Goal: Entertainment & Leisure: Consume media (video, audio)

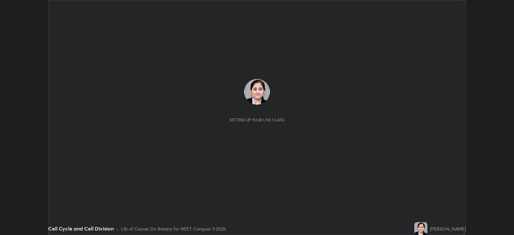
scroll to position [235, 513]
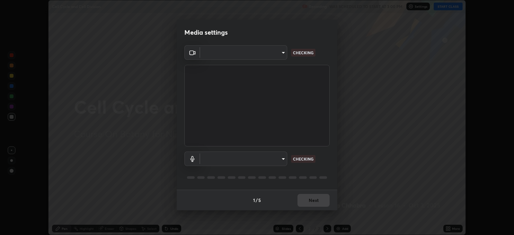
type input "db11550c6627cd1456fd7c992929e7e19338e9c76f4b1d491d27fd0e93a561d0"
type input "d805ff438e7078c1de71cb4717de75612b37844973a4f27df63e8d5766dad93f"
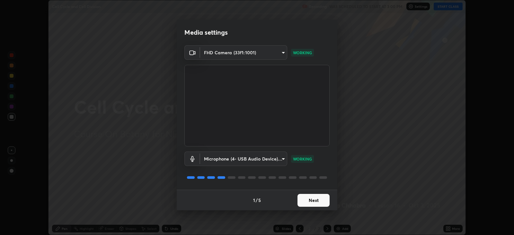
click at [306, 202] on button "Next" at bounding box center [313, 200] width 32 height 13
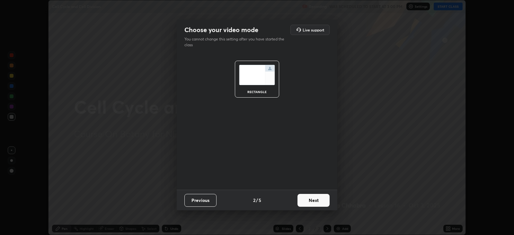
click at [308, 200] on button "Next" at bounding box center [313, 200] width 32 height 13
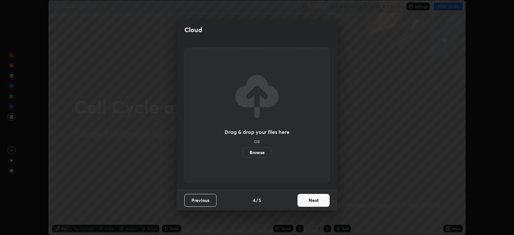
click at [307, 200] on button "Next" at bounding box center [313, 200] width 32 height 13
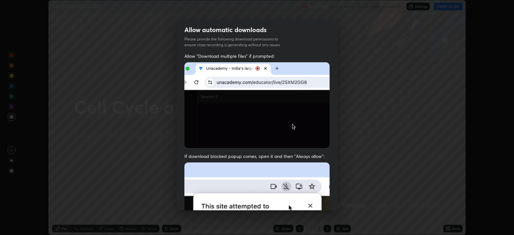
click at [307, 200] on img at bounding box center [256, 232] width 145 height 140
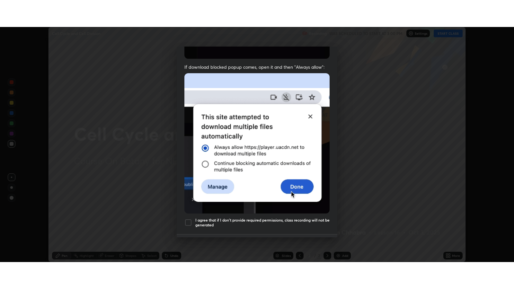
scroll to position [123, 0]
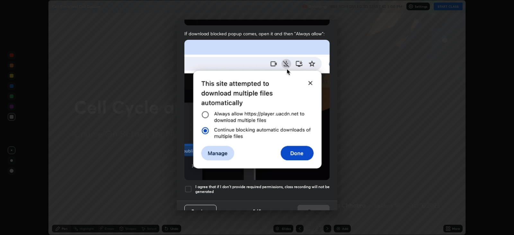
click at [189, 185] on div at bounding box center [188, 189] width 8 height 8
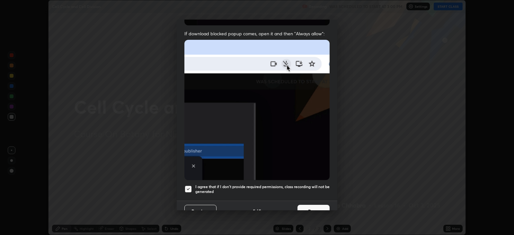
click at [302, 205] on button "Done" at bounding box center [313, 211] width 32 height 13
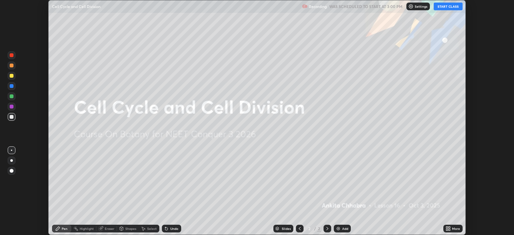
click at [452, 6] on button "START CLASS" at bounding box center [447, 7] width 29 height 8
click at [453, 228] on div "More" at bounding box center [456, 228] width 8 height 3
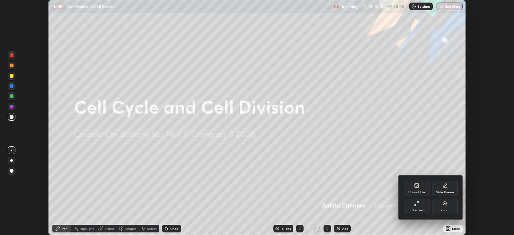
click at [422, 210] on div "Full screen" at bounding box center [416, 210] width 16 height 3
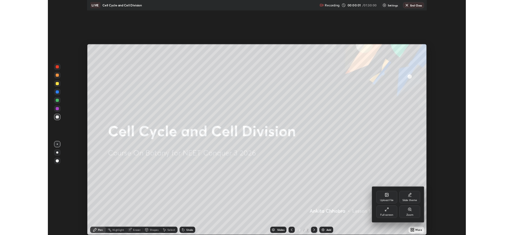
scroll to position [289, 513]
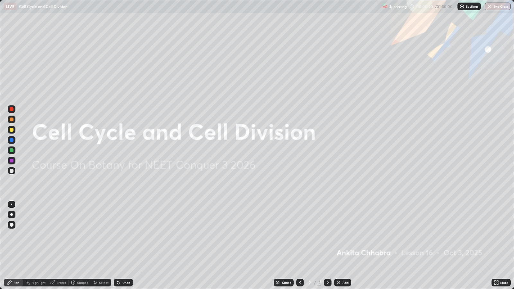
click at [342, 235] on div "Add" at bounding box center [345, 282] width 6 height 3
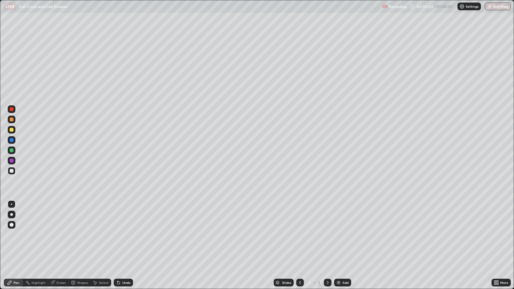
click at [11, 214] on div at bounding box center [11, 214] width 3 height 3
click at [13, 214] on div at bounding box center [12, 215] width 8 height 8
click at [14, 139] on div at bounding box center [12, 140] width 8 height 8
click at [13, 170] on div at bounding box center [12, 171] width 4 height 4
click at [13, 120] on div at bounding box center [12, 119] width 4 height 4
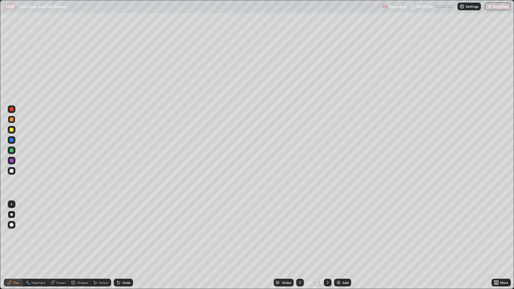
click at [12, 150] on div at bounding box center [12, 150] width 4 height 4
click at [13, 160] on div at bounding box center [12, 161] width 4 height 4
click at [12, 149] on div at bounding box center [12, 150] width 4 height 4
click at [101, 235] on div "Select" at bounding box center [104, 282] width 10 height 3
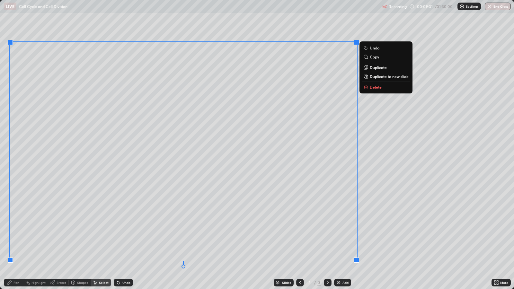
click at [26, 235] on circle at bounding box center [25, 281] width 1 height 1
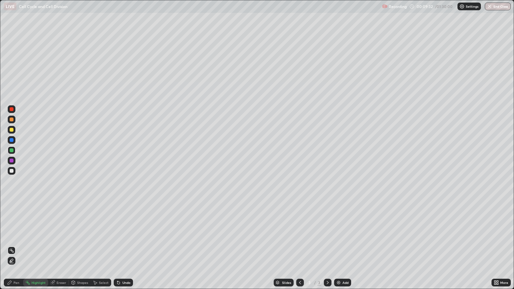
click at [12, 170] on div at bounding box center [12, 171] width 4 height 4
click at [15, 235] on div "Pen" at bounding box center [16, 282] width 6 height 3
click at [13, 161] on div at bounding box center [12, 161] width 8 height 8
click at [13, 109] on div at bounding box center [12, 109] width 8 height 8
click at [13, 140] on div at bounding box center [12, 140] width 8 height 8
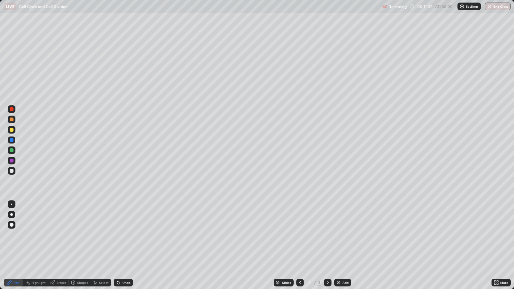
click at [127, 235] on div "Undo" at bounding box center [123, 283] width 19 height 8
click at [127, 235] on div "Undo" at bounding box center [126, 282] width 8 height 3
click at [128, 235] on div "Undo" at bounding box center [126, 282] width 8 height 3
click at [13, 171] on div at bounding box center [12, 171] width 4 height 4
click at [342, 235] on div "Add" at bounding box center [345, 282] width 6 height 3
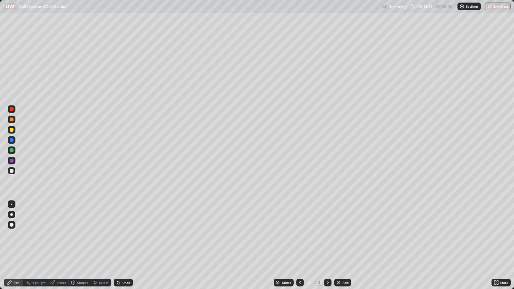
click at [12, 119] on div at bounding box center [12, 119] width 4 height 4
click at [66, 235] on div "Eraser" at bounding box center [58, 282] width 21 height 13
click at [18, 235] on div "Pen" at bounding box center [16, 282] width 6 height 3
click at [16, 235] on div "Pen" at bounding box center [16, 282] width 6 height 3
click at [12, 160] on div at bounding box center [12, 161] width 4 height 4
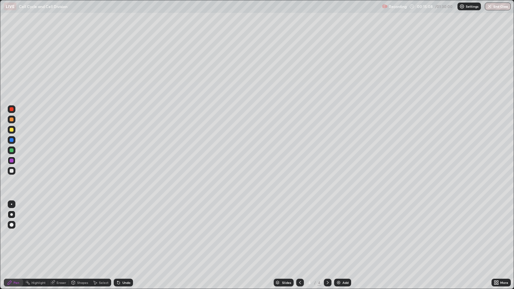
click at [13, 140] on div at bounding box center [12, 140] width 8 height 8
click at [127, 235] on div "Undo" at bounding box center [123, 283] width 19 height 8
click at [11, 150] on div at bounding box center [12, 150] width 4 height 4
click at [340, 235] on img at bounding box center [338, 282] width 5 height 5
click at [13, 150] on div at bounding box center [12, 150] width 8 height 8
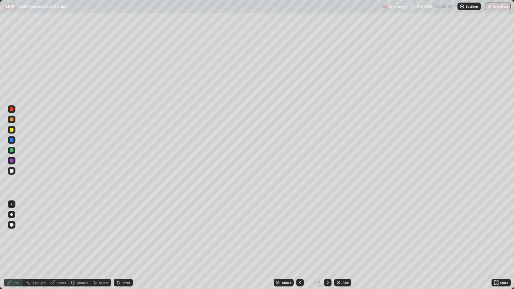
click at [12, 109] on div at bounding box center [12, 109] width 4 height 4
click at [12, 173] on div at bounding box center [12, 171] width 8 height 8
click at [11, 214] on div at bounding box center [11, 214] width 3 height 3
click at [80, 235] on div "Shapes" at bounding box center [82, 282] width 11 height 3
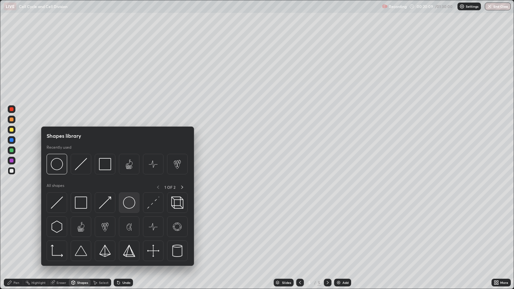
click at [129, 203] on img at bounding box center [129, 202] width 12 height 12
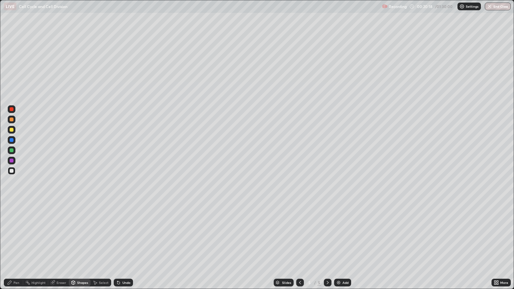
click at [13, 171] on div at bounding box center [12, 171] width 4 height 4
click at [19, 235] on div "Pen" at bounding box center [13, 283] width 19 height 8
click at [59, 235] on div "Eraser" at bounding box center [61, 282] width 10 height 3
click at [15, 235] on div "Pen" at bounding box center [16, 282] width 6 height 3
click at [12, 150] on div at bounding box center [12, 150] width 4 height 4
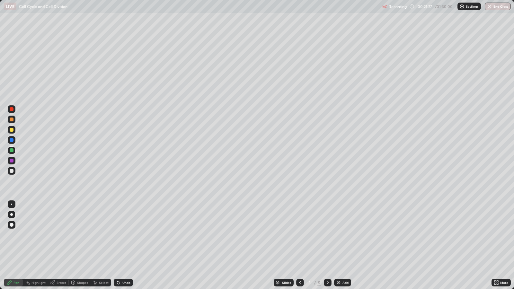
click at [125, 235] on div "Undo" at bounding box center [126, 282] width 8 height 3
click at [124, 235] on div "Undo" at bounding box center [126, 282] width 8 height 3
click at [12, 160] on div at bounding box center [12, 161] width 4 height 4
click at [124, 235] on div "Undo" at bounding box center [123, 283] width 19 height 8
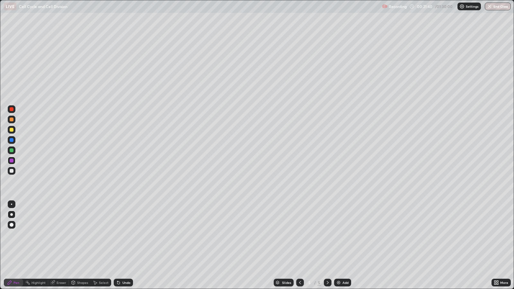
click at [13, 141] on div at bounding box center [12, 140] width 8 height 8
click at [13, 162] on div at bounding box center [12, 161] width 8 height 8
click at [12, 150] on div at bounding box center [12, 150] width 4 height 4
click at [15, 129] on div at bounding box center [12, 130] width 8 height 8
click at [13, 164] on div at bounding box center [12, 161] width 8 height 8
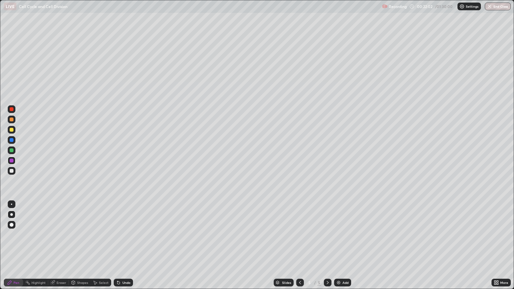
click at [124, 235] on div "Undo" at bounding box center [123, 283] width 19 height 8
click at [12, 170] on div at bounding box center [12, 171] width 4 height 4
click at [14, 116] on div at bounding box center [12, 119] width 8 height 10
click at [12, 109] on div at bounding box center [12, 109] width 4 height 4
click at [13, 171] on div at bounding box center [12, 171] width 4 height 4
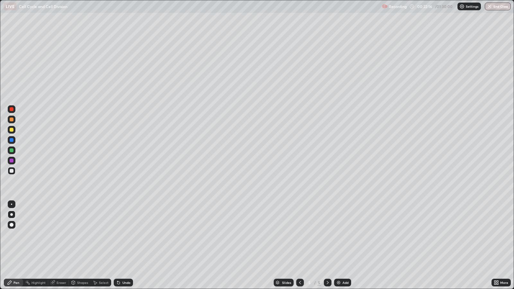
click at [13, 151] on div at bounding box center [12, 150] width 4 height 4
click at [12, 140] on div at bounding box center [12, 140] width 4 height 4
click at [13, 118] on div at bounding box center [12, 120] width 8 height 8
click at [340, 235] on div "Add" at bounding box center [342, 283] width 17 height 8
click at [11, 150] on div at bounding box center [12, 150] width 4 height 4
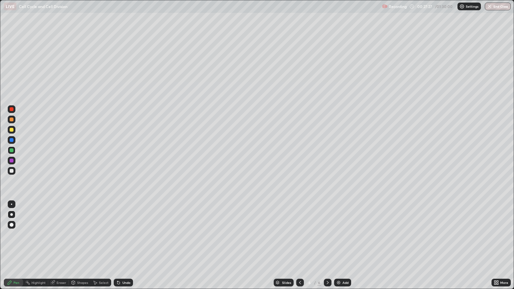
click at [15, 129] on div at bounding box center [12, 130] width 8 height 8
click at [125, 235] on div "Undo" at bounding box center [126, 282] width 8 height 3
click at [12, 170] on div at bounding box center [12, 171] width 4 height 4
click at [13, 214] on div at bounding box center [12, 215] width 8 height 8
click at [85, 235] on div "Shapes" at bounding box center [80, 283] width 22 height 8
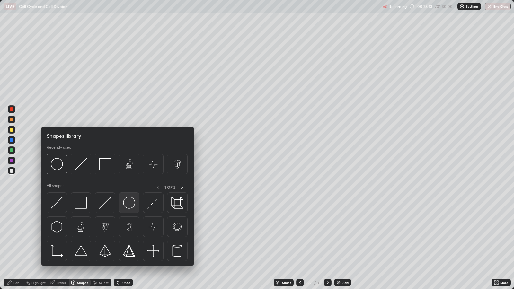
click at [129, 206] on img at bounding box center [129, 202] width 12 height 12
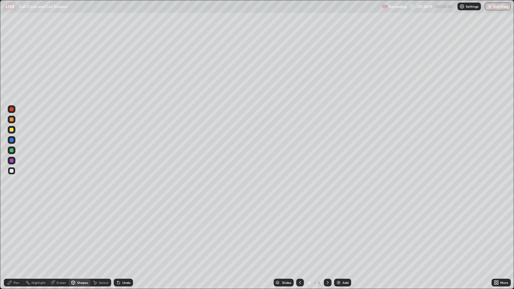
click at [16, 235] on div "Pen" at bounding box center [16, 282] width 6 height 3
click at [12, 170] on div at bounding box center [12, 171] width 4 height 4
click at [13, 140] on div at bounding box center [12, 140] width 4 height 4
click at [11, 170] on div at bounding box center [12, 171] width 4 height 4
click at [12, 140] on div at bounding box center [12, 140] width 4 height 4
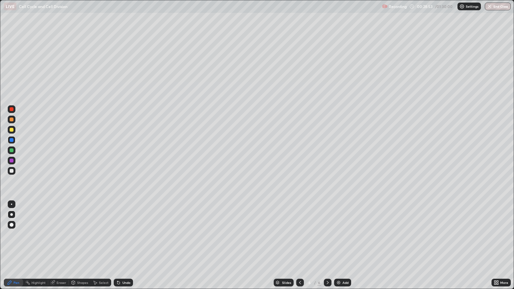
click at [13, 159] on div at bounding box center [12, 161] width 4 height 4
click at [121, 235] on div "Undo" at bounding box center [123, 283] width 19 height 8
click at [13, 130] on div at bounding box center [12, 130] width 4 height 4
click at [12, 119] on div at bounding box center [12, 119] width 4 height 4
click at [12, 109] on div at bounding box center [12, 109] width 4 height 4
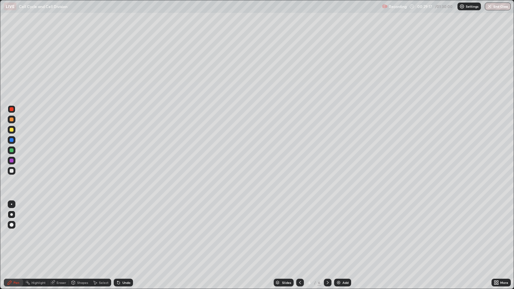
click at [11, 160] on div at bounding box center [12, 161] width 4 height 4
click at [12, 170] on div at bounding box center [12, 171] width 4 height 4
click at [118, 235] on icon at bounding box center [118, 282] width 5 height 5
click at [11, 150] on div at bounding box center [12, 150] width 4 height 4
click at [11, 170] on div at bounding box center [12, 171] width 4 height 4
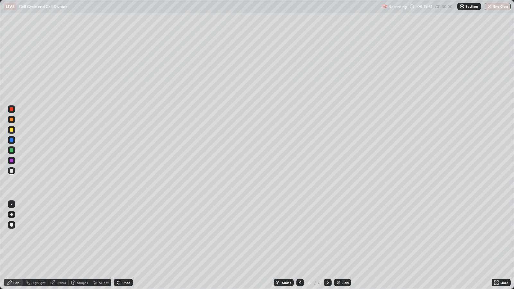
click at [11, 140] on div at bounding box center [12, 140] width 4 height 4
click at [13, 121] on div at bounding box center [12, 120] width 8 height 8
click at [123, 235] on div "Undo" at bounding box center [123, 283] width 19 height 8
click at [125, 235] on div "Undo" at bounding box center [126, 282] width 8 height 3
click at [124, 235] on div "Undo" at bounding box center [123, 283] width 19 height 8
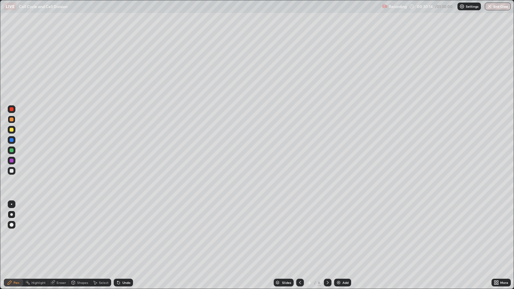
click at [12, 172] on div at bounding box center [12, 171] width 4 height 4
click at [61, 235] on div "Eraser" at bounding box center [61, 282] width 10 height 3
click at [15, 235] on div "Pen" at bounding box center [16, 282] width 6 height 3
click at [14, 142] on div at bounding box center [12, 140] width 8 height 8
click at [14, 120] on div at bounding box center [12, 120] width 8 height 8
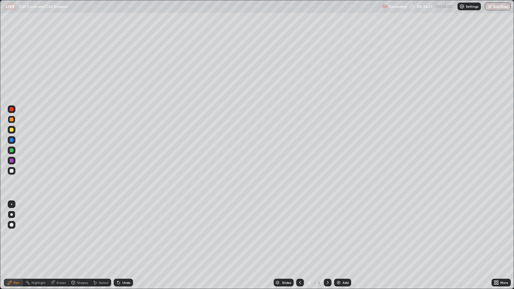
click at [125, 235] on div "Undo" at bounding box center [126, 282] width 8 height 3
click at [13, 151] on div at bounding box center [12, 150] width 4 height 4
click at [13, 161] on div at bounding box center [12, 161] width 8 height 8
click at [95, 235] on icon at bounding box center [96, 283] width 4 height 4
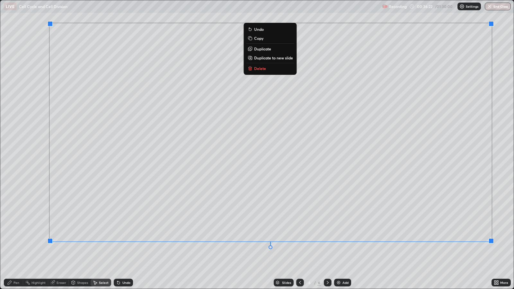
click at [362, 235] on div "0 ° Undo Copy Duplicate Duplicate to new slide Delete" at bounding box center [256, 144] width 513 height 288
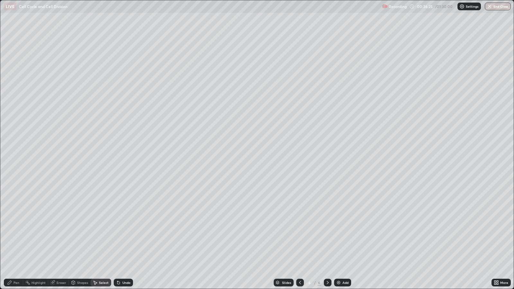
click at [21, 235] on div "Pen" at bounding box center [13, 283] width 19 height 8
click at [11, 132] on div at bounding box center [12, 130] width 4 height 4
click at [12, 109] on div at bounding box center [12, 109] width 4 height 4
click at [10, 172] on div at bounding box center [12, 171] width 4 height 4
click at [125, 235] on div "Undo" at bounding box center [123, 283] width 19 height 8
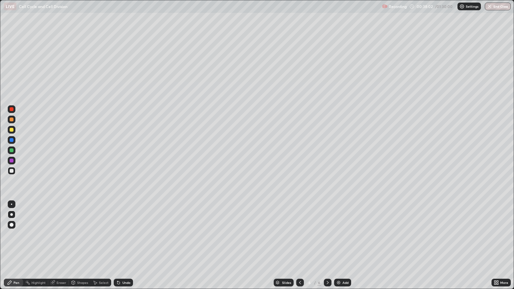
click at [125, 235] on div "Undo" at bounding box center [126, 282] width 8 height 3
click at [123, 235] on div "Undo" at bounding box center [126, 282] width 8 height 3
click at [117, 235] on icon at bounding box center [118, 282] width 3 height 3
click at [122, 235] on div "Undo" at bounding box center [126, 282] width 8 height 3
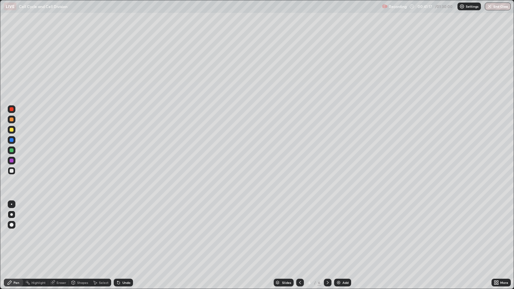
click at [342, 235] on div "Add" at bounding box center [345, 282] width 6 height 3
click at [12, 150] on div at bounding box center [12, 150] width 4 height 4
click at [12, 120] on div at bounding box center [12, 119] width 4 height 4
click at [13, 169] on div at bounding box center [12, 171] width 8 height 8
click at [79, 235] on div "Shapes" at bounding box center [82, 282] width 11 height 3
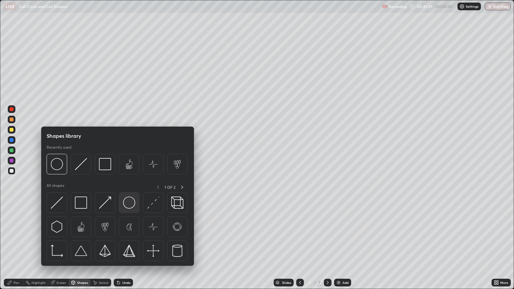
click at [130, 203] on img at bounding box center [129, 202] width 12 height 12
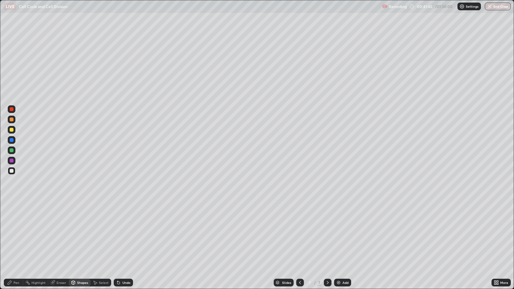
click at [20, 235] on div "Pen" at bounding box center [13, 283] width 19 height 8
click at [11, 214] on div at bounding box center [11, 214] width 3 height 3
click at [125, 235] on div "Undo" at bounding box center [126, 282] width 8 height 3
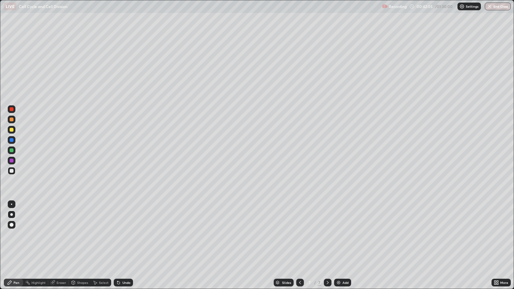
click at [125, 235] on div "Undo" at bounding box center [126, 282] width 8 height 3
click at [12, 161] on div at bounding box center [12, 161] width 4 height 4
click at [13, 140] on div at bounding box center [12, 140] width 4 height 4
click at [298, 235] on icon at bounding box center [299, 282] width 5 height 5
click at [326, 235] on icon at bounding box center [327, 282] width 5 height 5
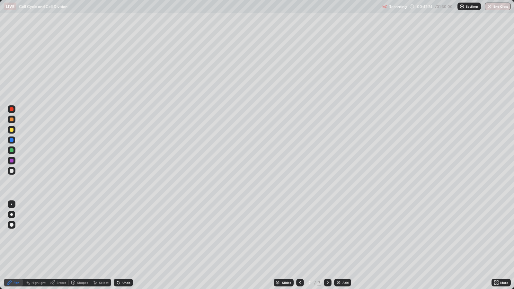
click at [13, 109] on div at bounding box center [12, 109] width 8 height 8
click at [12, 130] on div at bounding box center [12, 130] width 4 height 4
click at [125, 235] on div "Undo" at bounding box center [126, 282] width 8 height 3
click at [124, 235] on div "Undo" at bounding box center [126, 282] width 8 height 3
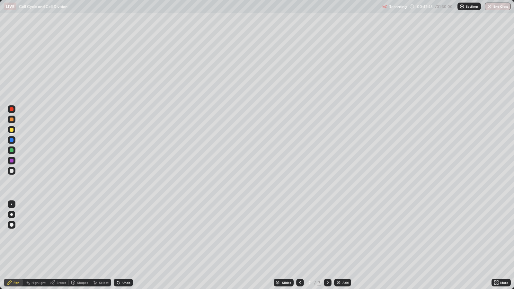
click at [11, 109] on div at bounding box center [12, 109] width 4 height 4
click at [12, 160] on div at bounding box center [12, 161] width 4 height 4
click at [11, 111] on div at bounding box center [12, 109] width 4 height 4
click at [103, 235] on div "Select" at bounding box center [104, 282] width 10 height 3
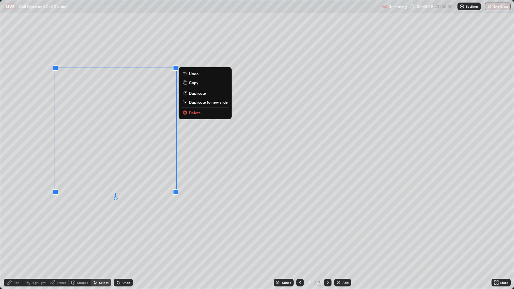
click at [187, 221] on div "0 ° Undo Copy Duplicate Duplicate to new slide Delete" at bounding box center [256, 144] width 513 height 288
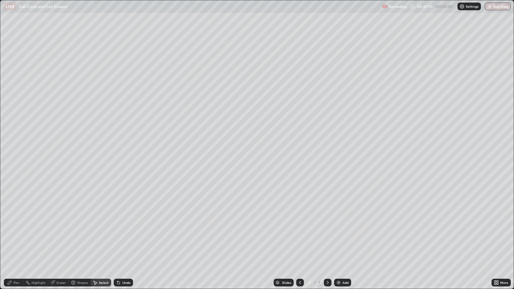
click at [18, 235] on div "Pen" at bounding box center [16, 282] width 6 height 3
click at [11, 162] on div at bounding box center [12, 161] width 4 height 4
click at [13, 151] on div at bounding box center [12, 150] width 4 height 4
click at [13, 171] on div at bounding box center [12, 171] width 4 height 4
click at [11, 109] on div at bounding box center [12, 109] width 4 height 4
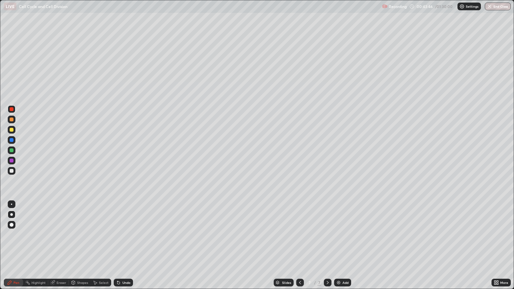
click at [13, 159] on div at bounding box center [12, 161] width 4 height 4
click at [12, 150] on div at bounding box center [12, 150] width 4 height 4
click at [11, 170] on div at bounding box center [12, 171] width 4 height 4
click at [13, 213] on div at bounding box center [12, 215] width 8 height 8
click at [12, 140] on div at bounding box center [12, 140] width 4 height 4
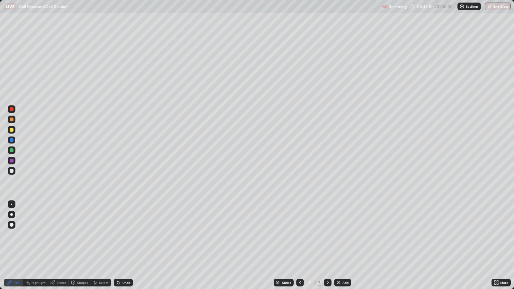
click at [127, 235] on div "Undo" at bounding box center [126, 282] width 8 height 3
click at [12, 170] on div at bounding box center [12, 171] width 4 height 4
click at [12, 119] on div at bounding box center [12, 119] width 4 height 4
click at [11, 140] on div at bounding box center [12, 140] width 4 height 4
click at [132, 235] on div "Undo" at bounding box center [123, 283] width 19 height 8
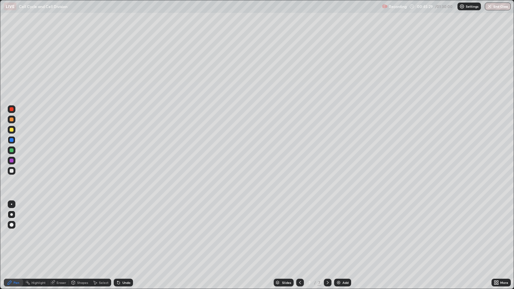
click at [132, 235] on div "Undo" at bounding box center [123, 283] width 19 height 8
click at [131, 235] on div "Undo" at bounding box center [123, 283] width 19 height 8
click at [15, 151] on div at bounding box center [12, 150] width 8 height 8
click at [128, 235] on div "Undo" at bounding box center [126, 282] width 8 height 3
click at [11, 120] on div at bounding box center [12, 119] width 4 height 4
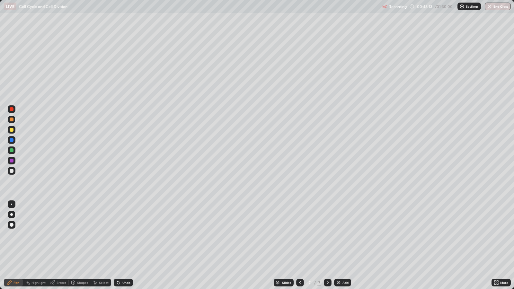
click at [12, 160] on div at bounding box center [12, 161] width 4 height 4
click at [13, 110] on div at bounding box center [12, 109] width 8 height 8
click at [12, 170] on div at bounding box center [12, 171] width 4 height 4
click at [11, 140] on div at bounding box center [12, 140] width 4 height 4
click at [13, 171] on div at bounding box center [12, 171] width 4 height 4
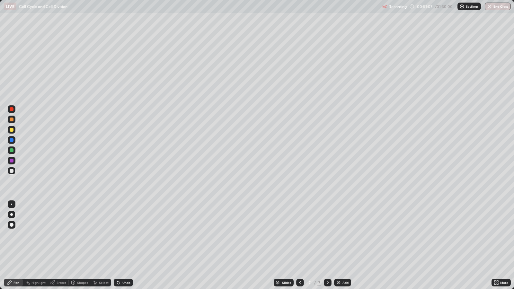
click at [103, 235] on div "Select" at bounding box center [104, 282] width 10 height 3
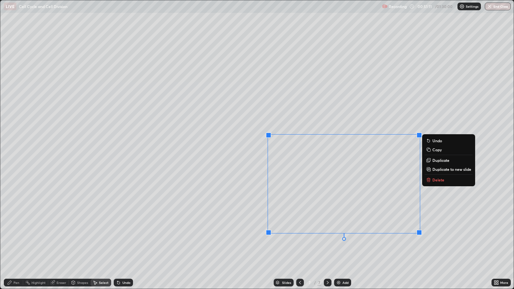
click at [249, 216] on div "0 ° Undo Copy Duplicate Duplicate to new slide Delete" at bounding box center [256, 144] width 513 height 288
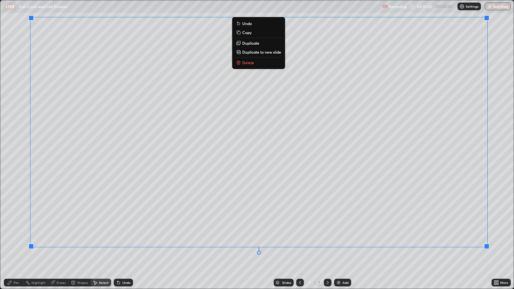
click at [17, 235] on div "Pen" at bounding box center [16, 282] width 6 height 3
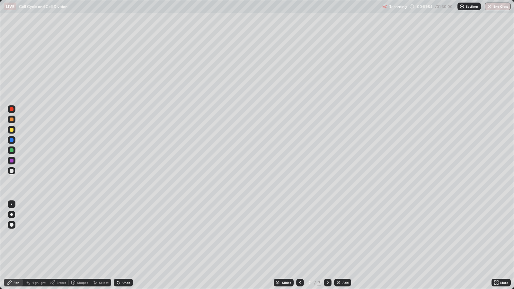
click at [13, 151] on div at bounding box center [12, 150] width 4 height 4
click at [12, 111] on div at bounding box center [12, 109] width 8 height 8
click at [342, 235] on div "Add" at bounding box center [345, 282] width 6 height 3
click at [12, 150] on div at bounding box center [12, 150] width 4 height 4
click at [13, 119] on div at bounding box center [12, 119] width 4 height 4
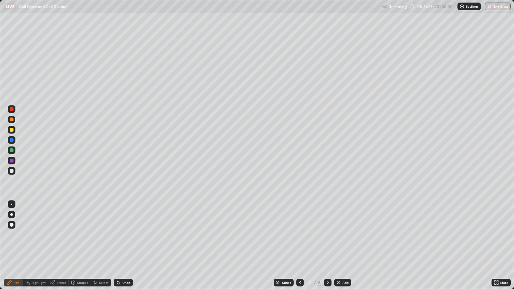
click at [13, 172] on div at bounding box center [12, 171] width 8 height 8
click at [81, 235] on div "Shapes" at bounding box center [82, 282] width 11 height 3
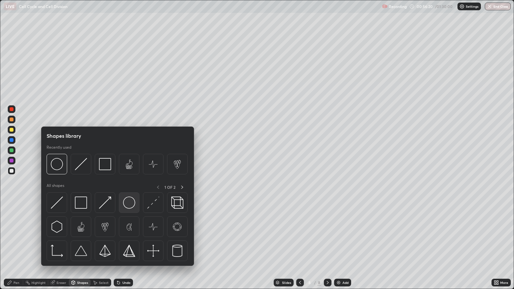
click at [129, 203] on img at bounding box center [129, 202] width 12 height 12
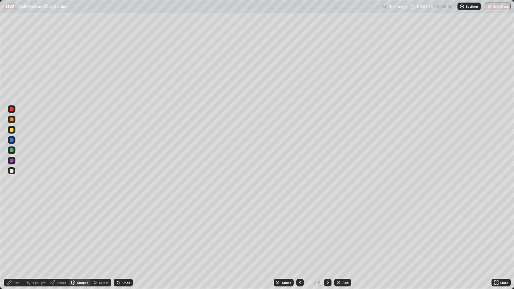
click at [18, 235] on div "Pen" at bounding box center [16, 282] width 6 height 3
click at [13, 151] on div at bounding box center [12, 150] width 8 height 8
click at [13, 140] on div at bounding box center [12, 140] width 4 height 4
click at [12, 126] on div at bounding box center [12, 130] width 8 height 8
click at [122, 235] on div "Undo" at bounding box center [123, 283] width 19 height 8
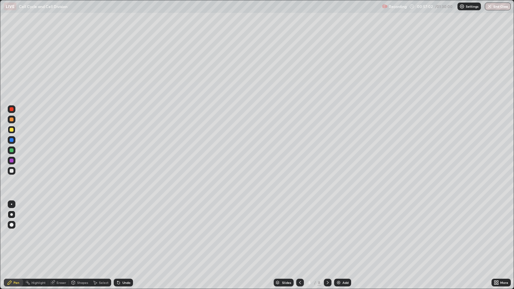
click at [61, 235] on div "Eraser" at bounding box center [61, 282] width 10 height 3
click at [20, 235] on div "Pen" at bounding box center [13, 283] width 19 height 8
click at [12, 140] on div at bounding box center [12, 140] width 4 height 4
click at [12, 130] on div at bounding box center [12, 130] width 4 height 4
click at [13, 111] on div at bounding box center [12, 109] width 4 height 4
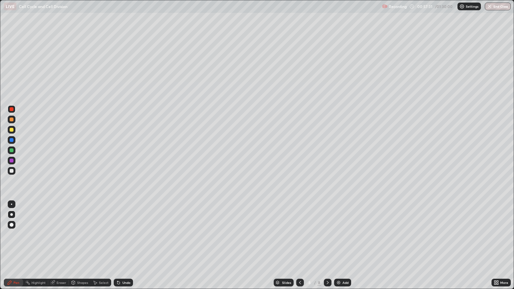
click at [11, 160] on div at bounding box center [12, 161] width 4 height 4
click at [61, 235] on div "Eraser" at bounding box center [61, 282] width 10 height 3
click at [18, 235] on div "Pen" at bounding box center [16, 282] width 6 height 3
click at [12, 109] on div at bounding box center [12, 109] width 4 height 4
click at [13, 173] on div at bounding box center [12, 171] width 8 height 8
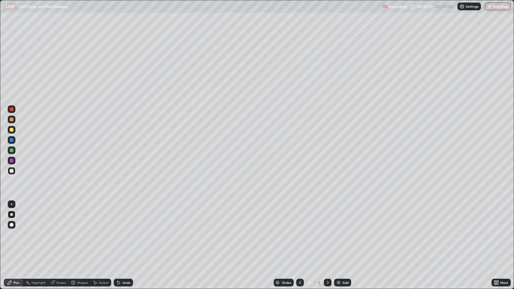
click at [11, 204] on div at bounding box center [11, 203] width 1 height 1
click at [13, 151] on div at bounding box center [12, 150] width 4 height 4
click at [11, 214] on div at bounding box center [11, 214] width 3 height 3
click at [126, 235] on div "Undo" at bounding box center [126, 282] width 8 height 3
click at [12, 170] on div at bounding box center [12, 171] width 4 height 4
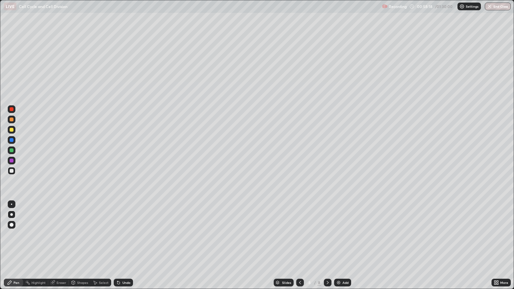
click at [12, 111] on div at bounding box center [12, 109] width 4 height 4
click at [11, 170] on div at bounding box center [12, 171] width 4 height 4
click at [13, 215] on div at bounding box center [12, 215] width 8 height 8
click at [12, 140] on div at bounding box center [12, 140] width 4 height 4
click at [13, 151] on div at bounding box center [12, 150] width 8 height 8
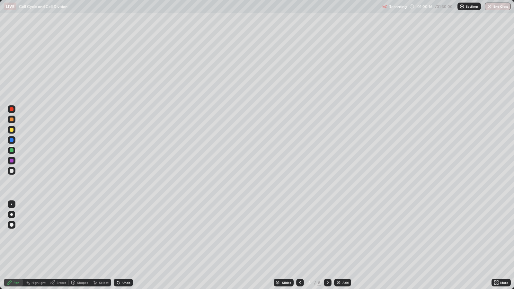
click at [121, 235] on div "Undo" at bounding box center [123, 283] width 19 height 8
click at [11, 170] on div at bounding box center [12, 171] width 4 height 4
click at [12, 140] on div at bounding box center [12, 140] width 4 height 4
click at [13, 159] on div at bounding box center [12, 161] width 4 height 4
click at [15, 171] on div at bounding box center [12, 171] width 8 height 8
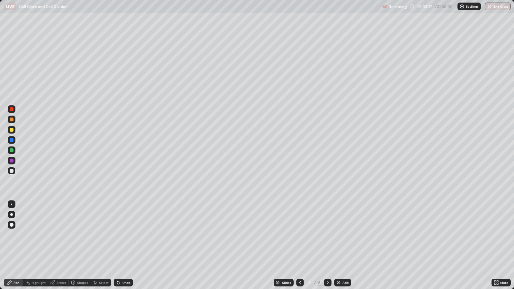
click at [342, 235] on div "Add" at bounding box center [345, 282] width 6 height 3
click at [14, 151] on div at bounding box center [12, 150] width 8 height 8
click at [11, 127] on div at bounding box center [12, 130] width 8 height 8
click at [12, 170] on div at bounding box center [12, 171] width 4 height 4
click at [15, 215] on div at bounding box center [12, 215] width 8 height 8
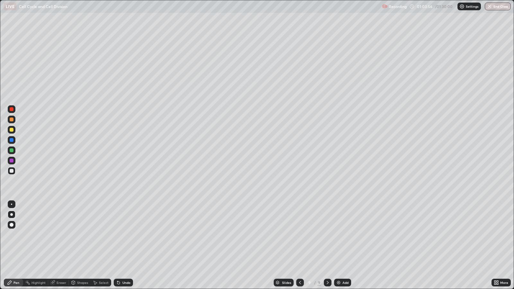
click at [76, 235] on div "Shapes" at bounding box center [80, 283] width 22 height 8
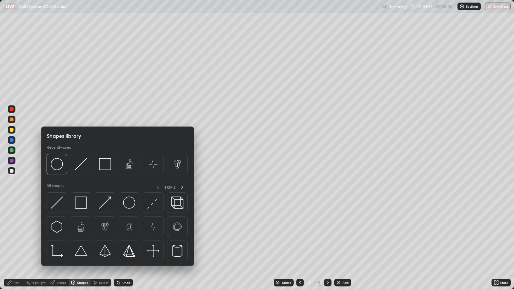
click at [129, 203] on img at bounding box center [129, 202] width 12 height 12
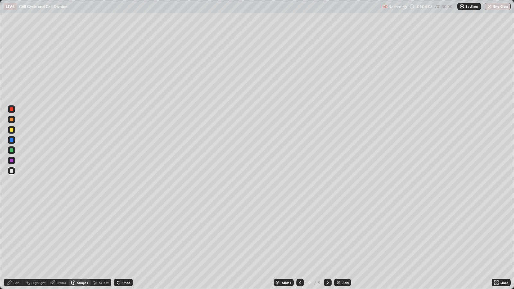
click at [20, 235] on div "Pen" at bounding box center [13, 283] width 19 height 8
click at [117, 235] on icon at bounding box center [118, 282] width 3 height 3
click at [11, 140] on div at bounding box center [12, 140] width 4 height 4
click at [12, 131] on div at bounding box center [12, 130] width 4 height 4
click at [126, 235] on div "Undo" at bounding box center [126, 282] width 8 height 3
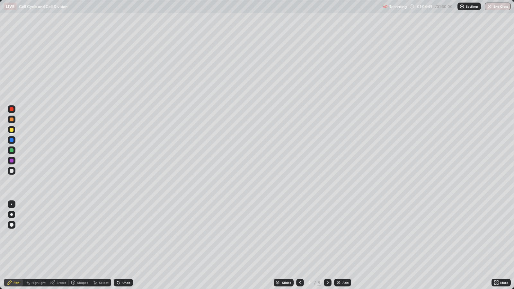
click at [10, 141] on div at bounding box center [12, 140] width 4 height 4
click at [10, 108] on div at bounding box center [12, 109] width 4 height 4
click at [13, 161] on div at bounding box center [12, 161] width 4 height 4
click at [11, 109] on div at bounding box center [12, 109] width 4 height 4
click at [11, 170] on div at bounding box center [12, 171] width 4 height 4
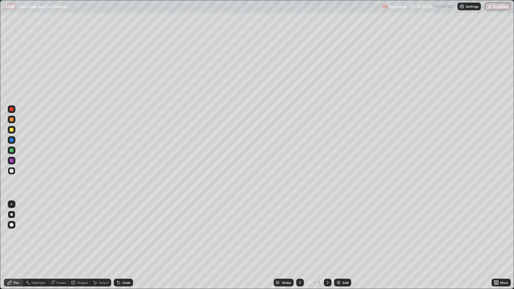
click at [12, 149] on div at bounding box center [12, 150] width 4 height 4
click at [11, 170] on div at bounding box center [12, 171] width 4 height 4
click at [299, 235] on icon at bounding box center [299, 282] width 5 height 5
click at [12, 160] on div at bounding box center [12, 161] width 4 height 4
click at [325, 235] on icon at bounding box center [327, 282] width 5 height 5
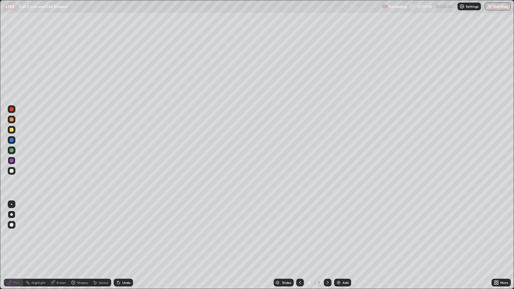
click at [15, 171] on div at bounding box center [12, 171] width 8 height 8
click at [11, 204] on div at bounding box center [11, 203] width 1 height 1
click at [13, 213] on div at bounding box center [11, 214] width 3 height 3
click at [126, 235] on div "Undo" at bounding box center [126, 282] width 8 height 3
click at [11, 110] on div at bounding box center [12, 109] width 4 height 4
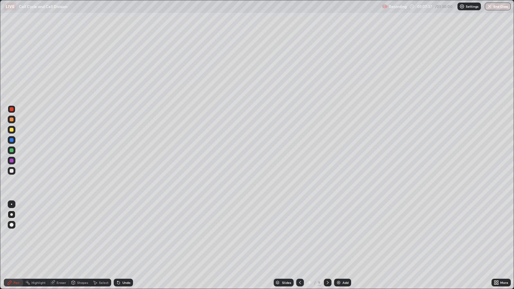
click at [11, 170] on div at bounding box center [12, 171] width 4 height 4
click at [117, 235] on icon at bounding box center [118, 282] width 3 height 3
click at [11, 140] on div at bounding box center [12, 140] width 4 height 4
click at [13, 151] on div at bounding box center [12, 150] width 4 height 4
click at [126, 235] on div "Undo" at bounding box center [126, 282] width 8 height 3
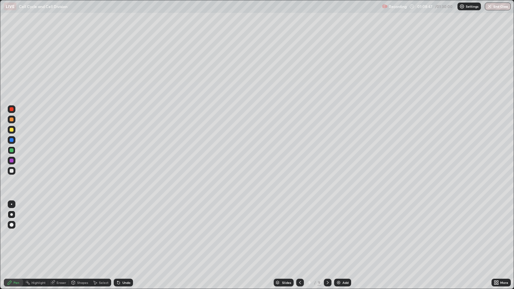
click at [12, 170] on div at bounding box center [12, 171] width 4 height 4
click at [14, 148] on div at bounding box center [12, 150] width 8 height 8
click at [12, 140] on div at bounding box center [12, 140] width 4 height 4
click at [344, 235] on div "Add" at bounding box center [345, 282] width 6 height 3
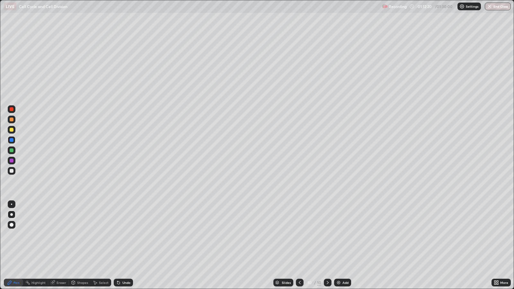
click at [14, 170] on div at bounding box center [12, 171] width 8 height 8
click at [81, 235] on div "Shapes" at bounding box center [82, 282] width 11 height 3
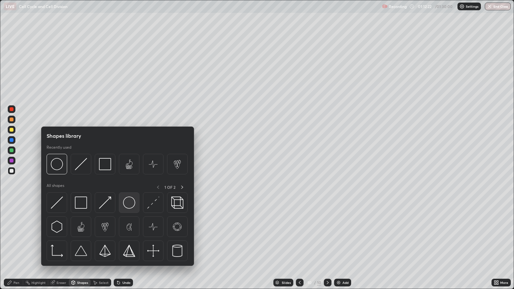
click at [127, 202] on img at bounding box center [129, 202] width 12 height 12
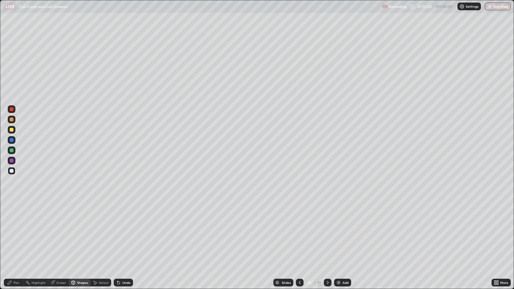
click at [19, 235] on div "Pen" at bounding box center [16, 282] width 6 height 3
click at [126, 235] on div "Undo" at bounding box center [126, 282] width 8 height 3
click at [121, 235] on div "Undo" at bounding box center [123, 283] width 19 height 8
click at [11, 204] on div at bounding box center [11, 203] width 1 height 1
click at [62, 235] on div "Eraser" at bounding box center [61, 282] width 10 height 3
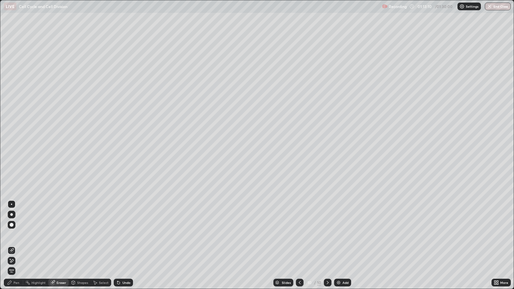
click at [16, 235] on div "Pen" at bounding box center [16, 282] width 6 height 3
click at [12, 170] on div at bounding box center [12, 171] width 4 height 4
click at [11, 214] on div at bounding box center [11, 214] width 3 height 3
click at [15, 161] on div at bounding box center [12, 161] width 8 height 8
click at [11, 150] on div at bounding box center [12, 150] width 4 height 4
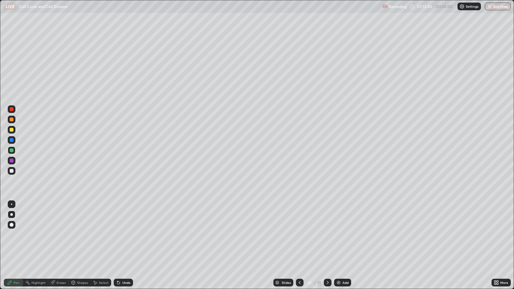
click at [131, 235] on div "Undo" at bounding box center [123, 283] width 19 height 8
click at [130, 235] on div "Undo" at bounding box center [123, 283] width 19 height 8
click at [129, 235] on div "Undo" at bounding box center [126, 282] width 8 height 3
click at [11, 140] on div at bounding box center [12, 140] width 4 height 4
click at [11, 130] on div at bounding box center [12, 130] width 4 height 4
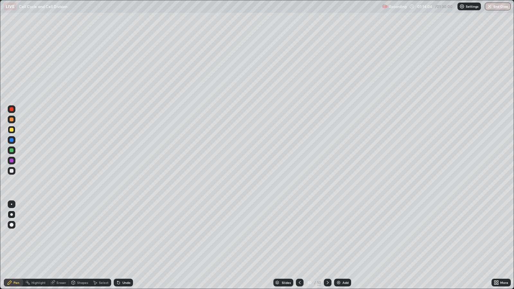
click at [128, 235] on div "Undo" at bounding box center [126, 282] width 8 height 3
click at [11, 111] on div at bounding box center [12, 109] width 4 height 4
click at [11, 150] on div at bounding box center [12, 150] width 4 height 4
click at [13, 160] on div at bounding box center [12, 161] width 4 height 4
click at [11, 109] on div at bounding box center [12, 109] width 4 height 4
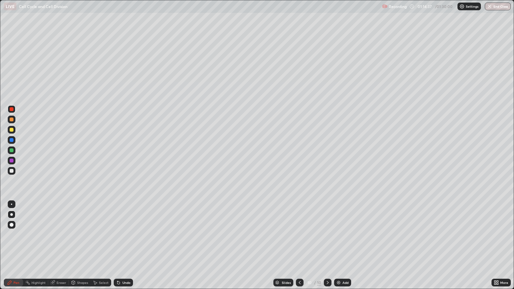
click at [12, 130] on div at bounding box center [12, 130] width 4 height 4
click at [11, 140] on div at bounding box center [12, 140] width 4 height 4
click at [11, 150] on div at bounding box center [12, 150] width 4 height 4
click at [11, 140] on div at bounding box center [12, 140] width 4 height 4
click at [13, 130] on div at bounding box center [12, 130] width 8 height 8
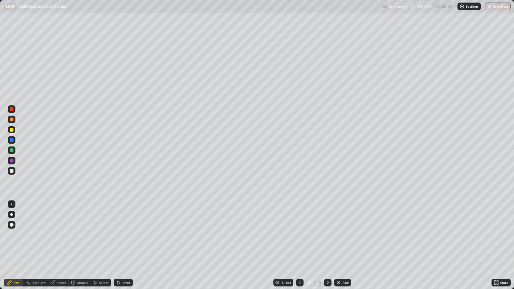
click at [11, 140] on div at bounding box center [12, 140] width 4 height 4
click at [13, 161] on div at bounding box center [12, 161] width 4 height 4
click at [11, 109] on div at bounding box center [12, 109] width 4 height 4
click at [11, 170] on div at bounding box center [12, 171] width 4 height 4
click at [11, 140] on div at bounding box center [12, 140] width 4 height 4
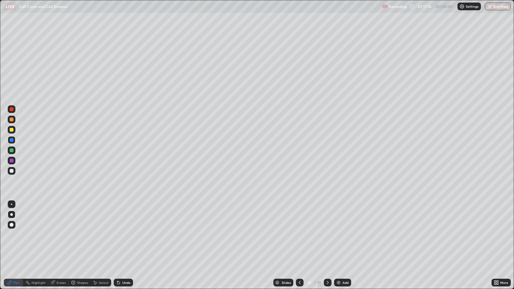
click at [14, 150] on div at bounding box center [12, 150] width 8 height 8
click at [126, 235] on div "Undo" at bounding box center [126, 282] width 8 height 3
click at [128, 235] on div "Undo" at bounding box center [126, 282] width 8 height 3
click at [126, 235] on div "Undo" at bounding box center [126, 282] width 8 height 3
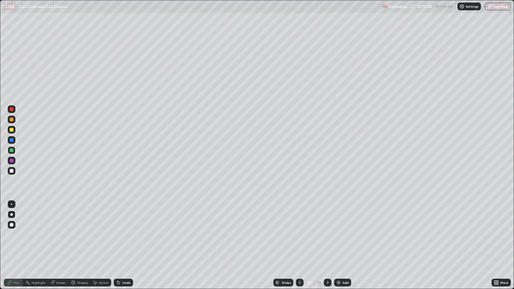
click at [126, 235] on div "Undo" at bounding box center [126, 282] width 8 height 3
click at [128, 235] on div "Undo" at bounding box center [126, 282] width 8 height 3
click at [129, 235] on div "Undo" at bounding box center [126, 282] width 8 height 3
click at [128, 235] on div "Undo" at bounding box center [126, 282] width 8 height 3
click at [127, 235] on div "Undo" at bounding box center [126, 282] width 8 height 3
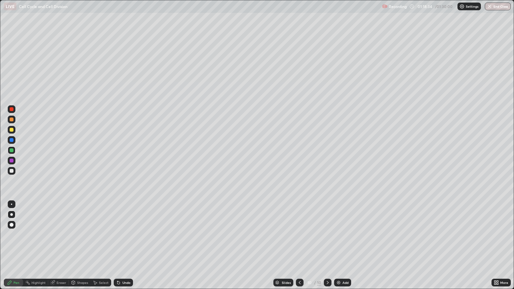
click at [10, 121] on div at bounding box center [12, 119] width 4 height 4
click at [13, 172] on div at bounding box center [12, 171] width 4 height 4
click at [12, 160] on div at bounding box center [12, 161] width 4 height 4
click at [11, 130] on div at bounding box center [12, 130] width 4 height 4
click at [340, 235] on img at bounding box center [338, 282] width 5 height 5
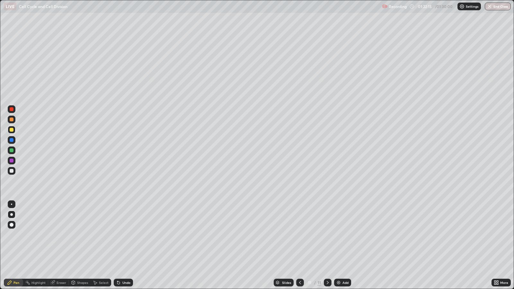
click at [13, 140] on div at bounding box center [12, 140] width 4 height 4
click at [12, 150] on div at bounding box center [12, 150] width 4 height 4
click at [11, 171] on div at bounding box center [12, 171] width 4 height 4
click at [103, 235] on div "Select" at bounding box center [104, 282] width 10 height 3
click at [82, 235] on div "Shapes" at bounding box center [82, 282] width 11 height 3
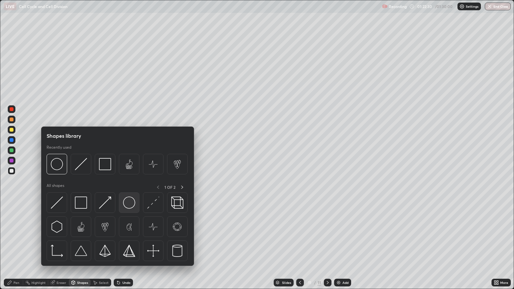
click at [128, 207] on img at bounding box center [129, 202] width 12 height 12
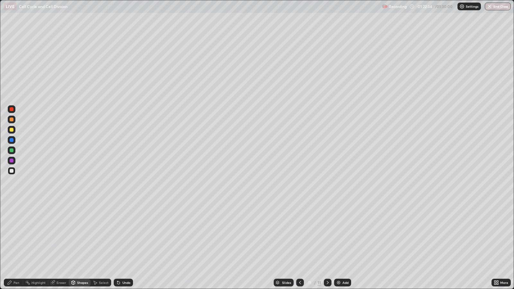
click at [16, 235] on div "Pen" at bounding box center [16, 282] width 6 height 3
click at [13, 171] on div at bounding box center [12, 171] width 4 height 4
click at [11, 128] on div at bounding box center [12, 130] width 4 height 4
click at [12, 171] on div at bounding box center [12, 171] width 4 height 4
click at [11, 204] on div at bounding box center [11, 203] width 1 height 1
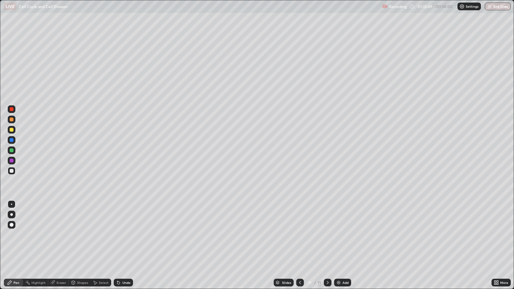
click at [118, 235] on icon at bounding box center [118, 282] width 3 height 3
click at [12, 172] on div at bounding box center [12, 171] width 4 height 4
click at [11, 214] on div at bounding box center [11, 214] width 3 height 3
click at [11, 140] on div at bounding box center [12, 140] width 4 height 4
click at [299, 235] on icon at bounding box center [299, 282] width 5 height 5
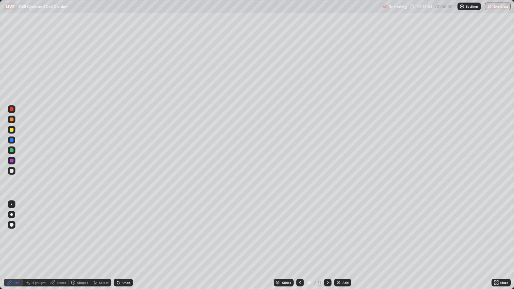
click at [326, 235] on icon at bounding box center [327, 282] width 5 height 5
click at [13, 131] on div at bounding box center [12, 130] width 4 height 4
click at [11, 140] on div at bounding box center [12, 140] width 4 height 4
click at [11, 109] on div at bounding box center [12, 109] width 4 height 4
click at [299, 235] on icon at bounding box center [299, 282] width 5 height 5
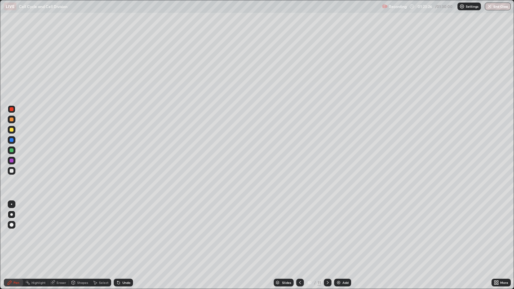
click at [327, 235] on icon at bounding box center [327, 282] width 5 height 5
click at [13, 161] on div at bounding box center [12, 161] width 8 height 8
click at [11, 109] on div at bounding box center [12, 109] width 4 height 4
click at [11, 150] on div at bounding box center [12, 150] width 4 height 4
click at [12, 140] on div at bounding box center [12, 140] width 4 height 4
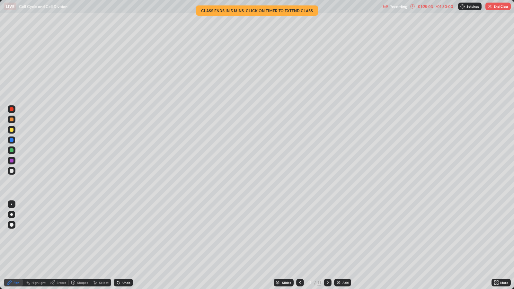
click at [12, 160] on div at bounding box center [12, 161] width 4 height 4
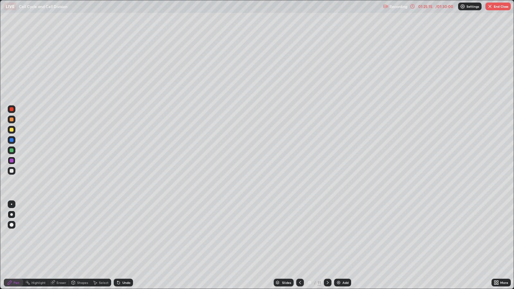
click at [14, 119] on div at bounding box center [12, 120] width 8 height 8
click at [12, 109] on div at bounding box center [12, 109] width 4 height 4
click at [494, 5] on button "End Class" at bounding box center [497, 7] width 25 height 8
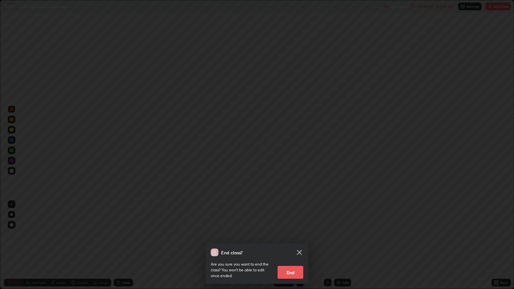
click at [293, 235] on button "End" at bounding box center [290, 272] width 26 height 13
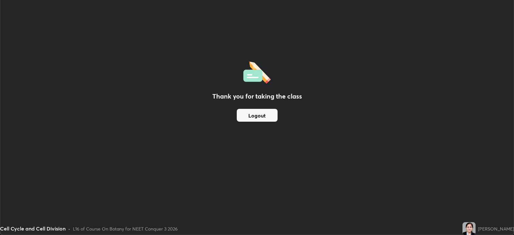
scroll to position [31860, 31581]
